Goal: Information Seeking & Learning: Learn about a topic

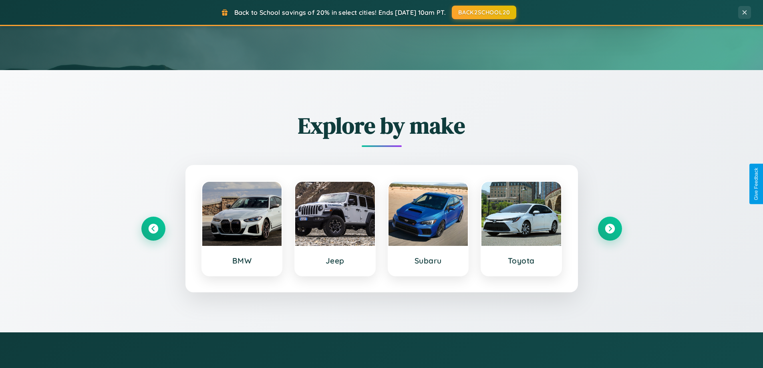
scroll to position [345, 0]
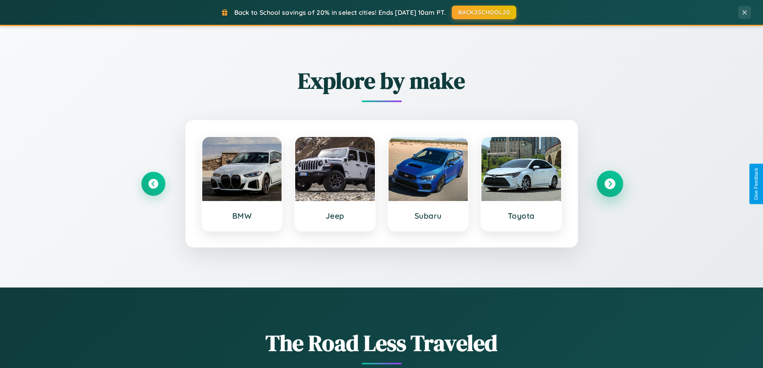
click at [609, 184] on icon at bounding box center [609, 184] width 11 height 11
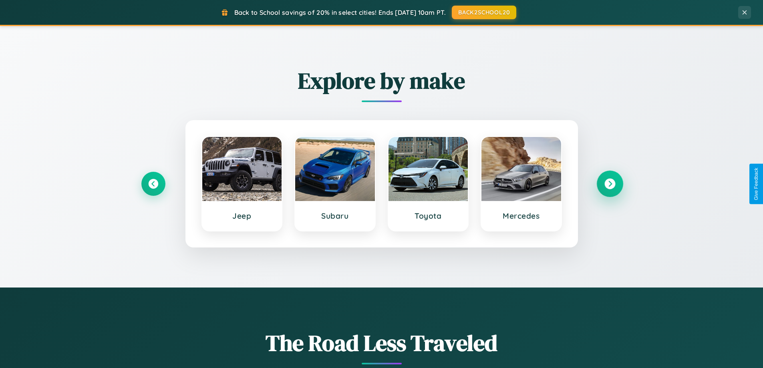
click at [609, 184] on icon at bounding box center [609, 184] width 11 height 11
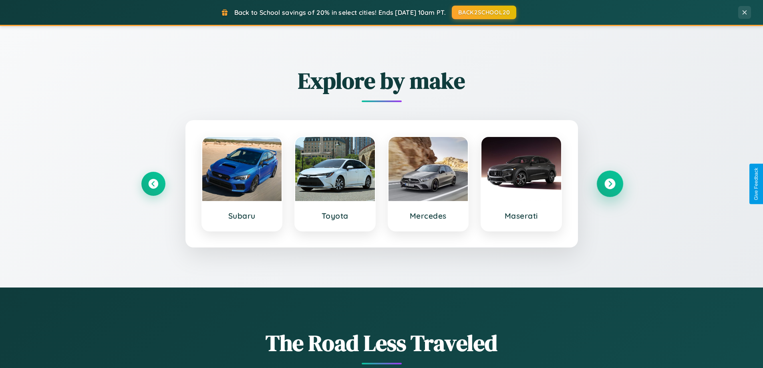
click at [609, 184] on icon at bounding box center [609, 184] width 11 height 11
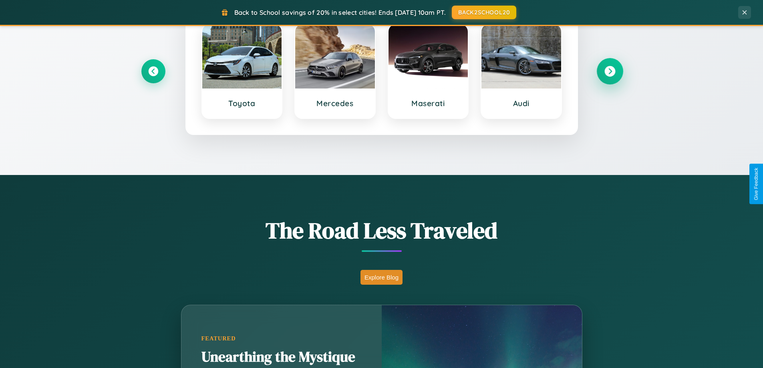
scroll to position [1541, 0]
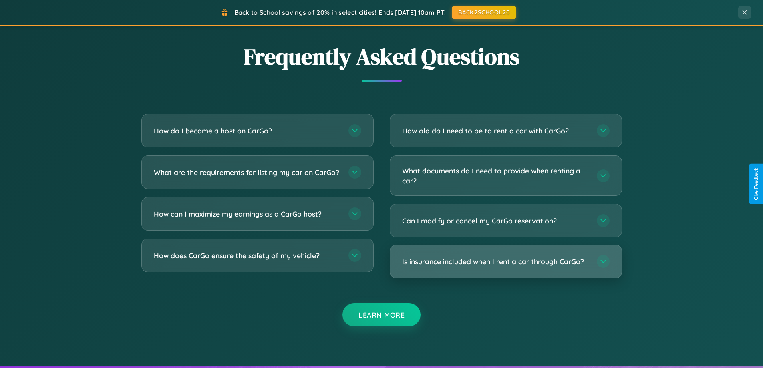
click at [505, 262] on h3 "Is insurance included when I rent a car through CarGo?" at bounding box center [495, 262] width 187 height 10
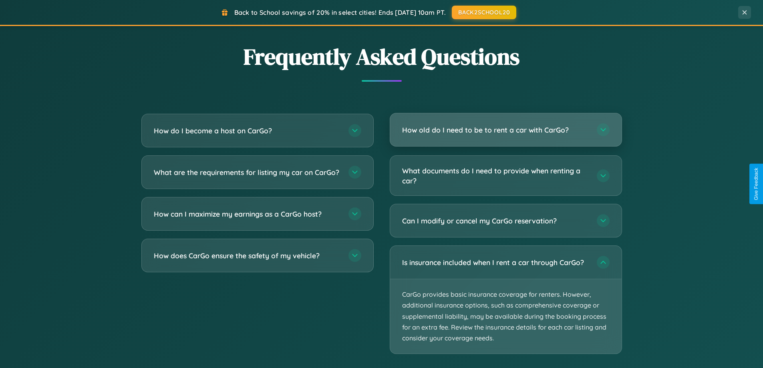
click at [505, 130] on h3 "How old do I need to be to rent a car with CarGo?" at bounding box center [495, 130] width 187 height 10
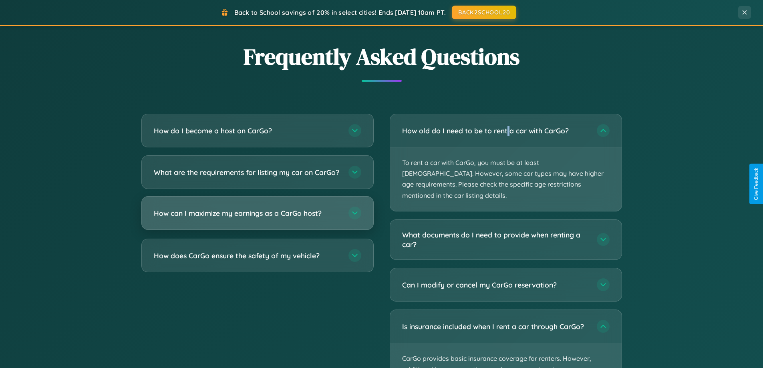
click at [257, 218] on h3 "How can I maximize my earnings as a CarGo host?" at bounding box center [247, 213] width 187 height 10
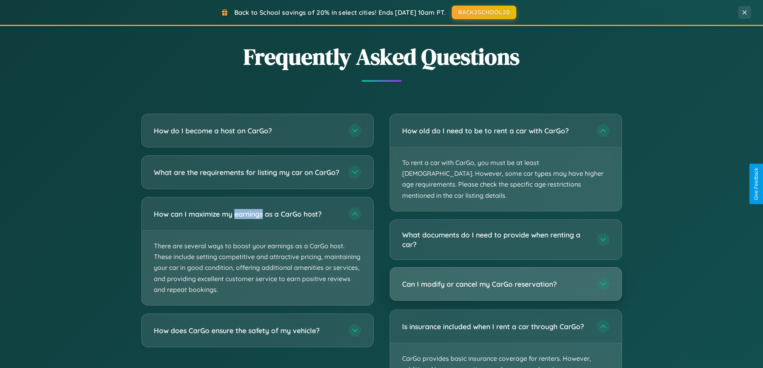
click at [505, 279] on h3 "Can I modify or cancel my CarGo reservation?" at bounding box center [495, 284] width 187 height 10
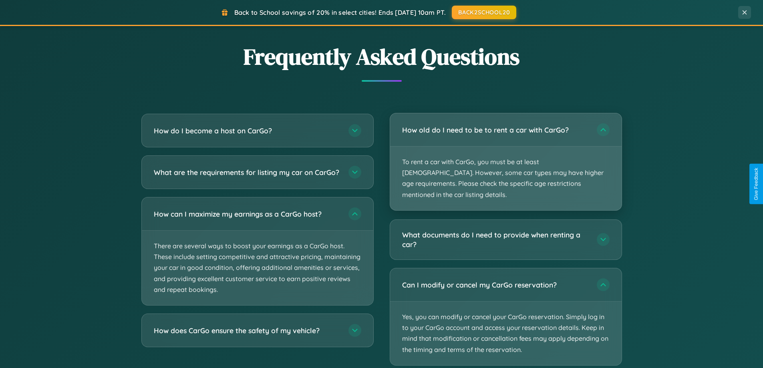
click at [505, 157] on p "To rent a car with CarGo, you must be at least [DEMOGRAPHIC_DATA]. However, som…" at bounding box center [505, 179] width 231 height 64
click at [505, 156] on p "To rent a car with CarGo, you must be at least [DEMOGRAPHIC_DATA]. However, som…" at bounding box center [505, 179] width 231 height 64
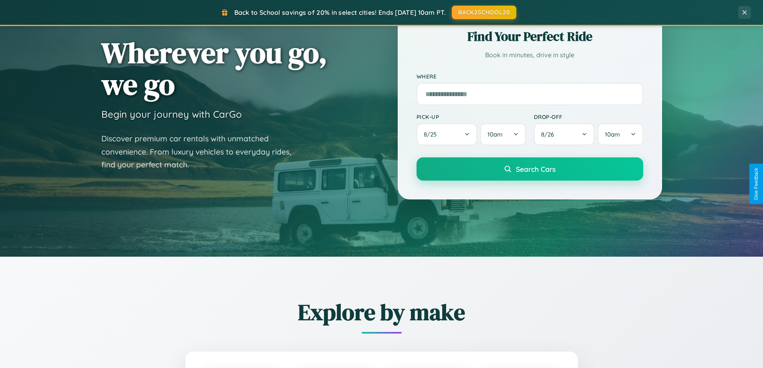
scroll to position [0, 0]
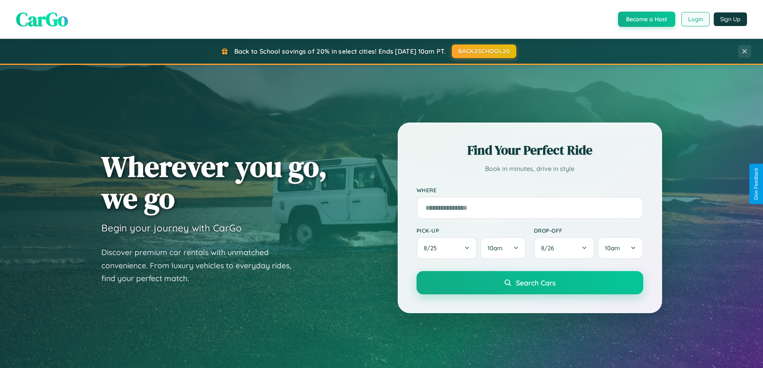
click at [695, 19] on button "Login" at bounding box center [695, 19] width 28 height 14
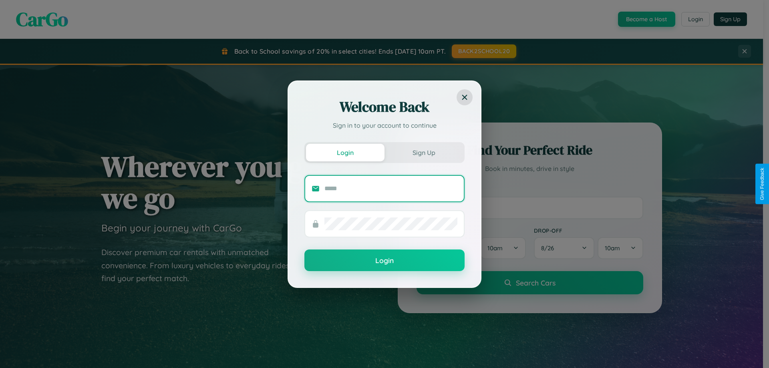
click at [391, 188] on input "text" at bounding box center [390, 188] width 133 height 13
type input "**********"
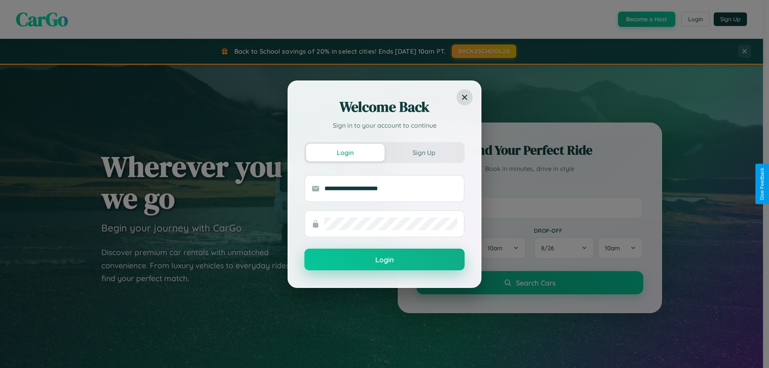
click at [384, 260] on button "Login" at bounding box center [384, 260] width 160 height 22
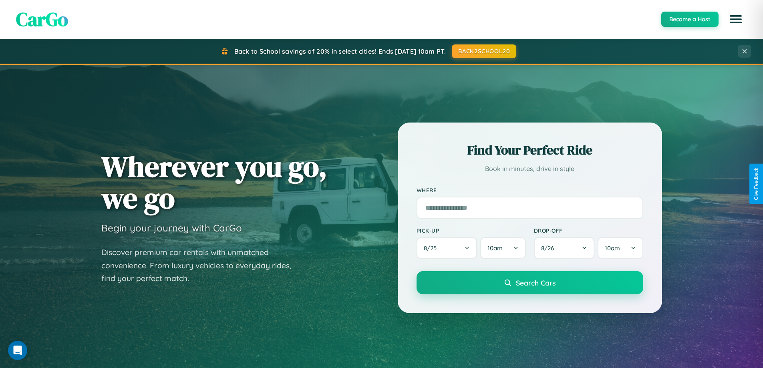
scroll to position [24, 0]
